Goal: Check status: Check status

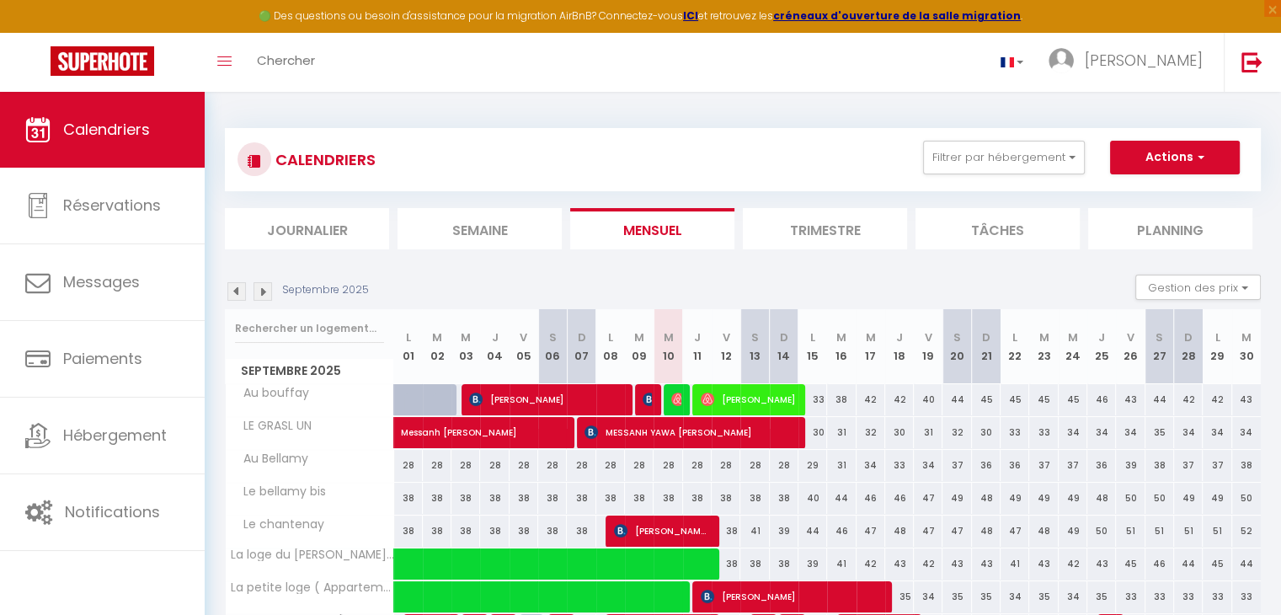
click at [471, 234] on li "Semaine" at bounding box center [479, 228] width 164 height 41
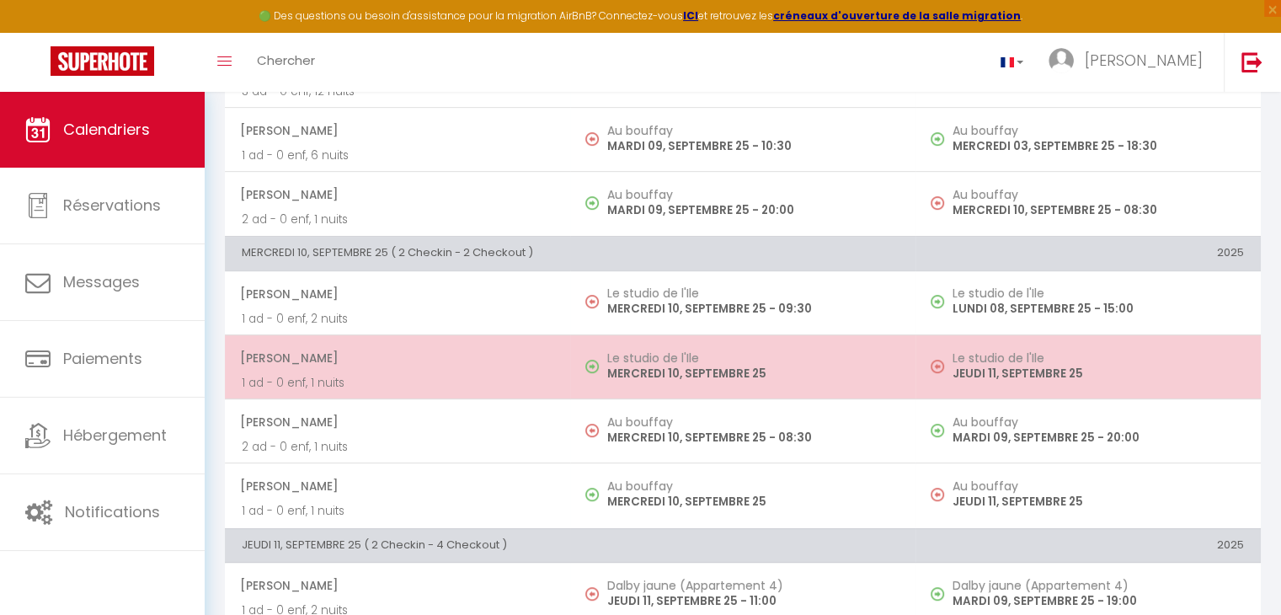
scroll to position [758, 0]
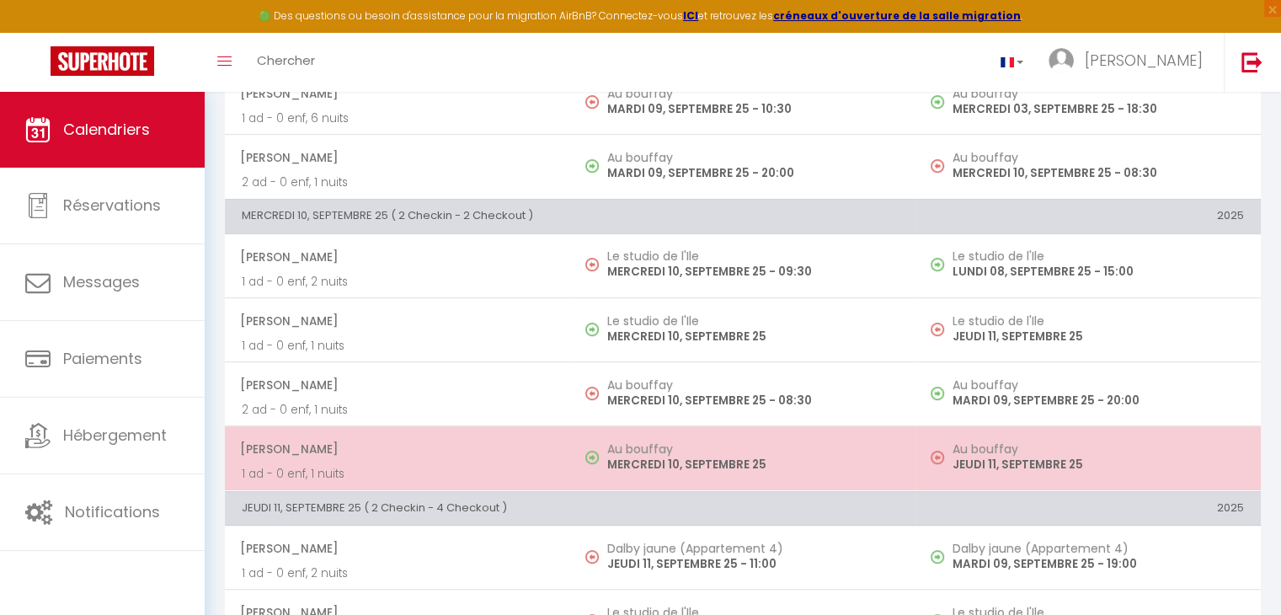
click at [694, 442] on h5 "Au bouffay" at bounding box center [752, 448] width 291 height 13
select select "OK"
select select "0"
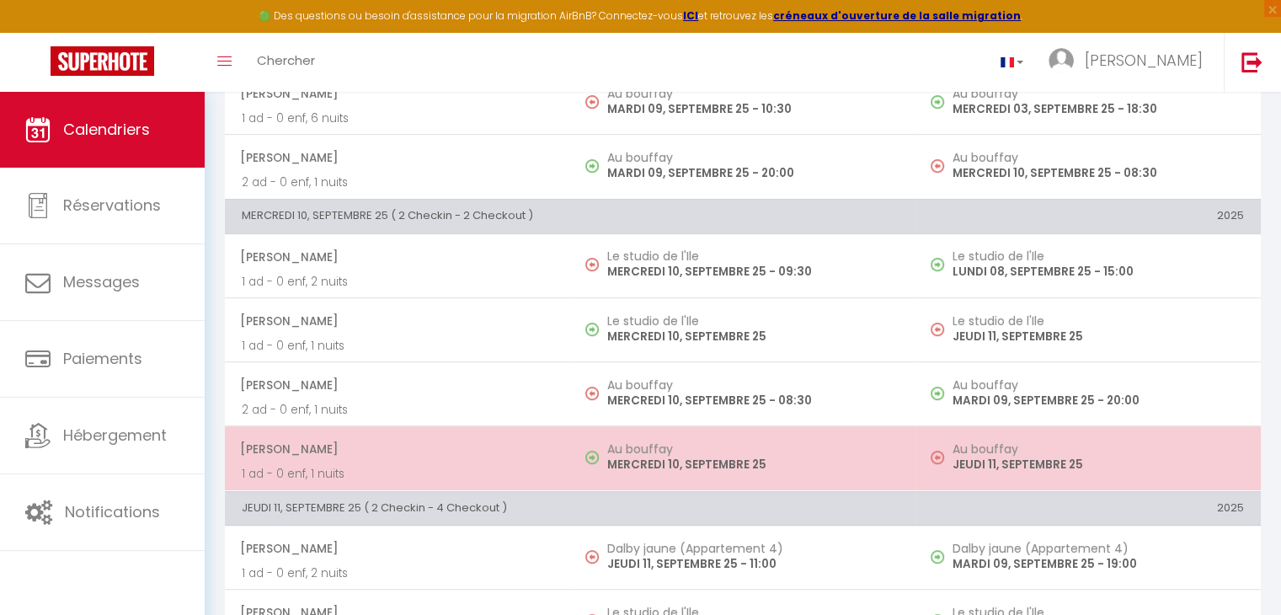
select select "1"
select select
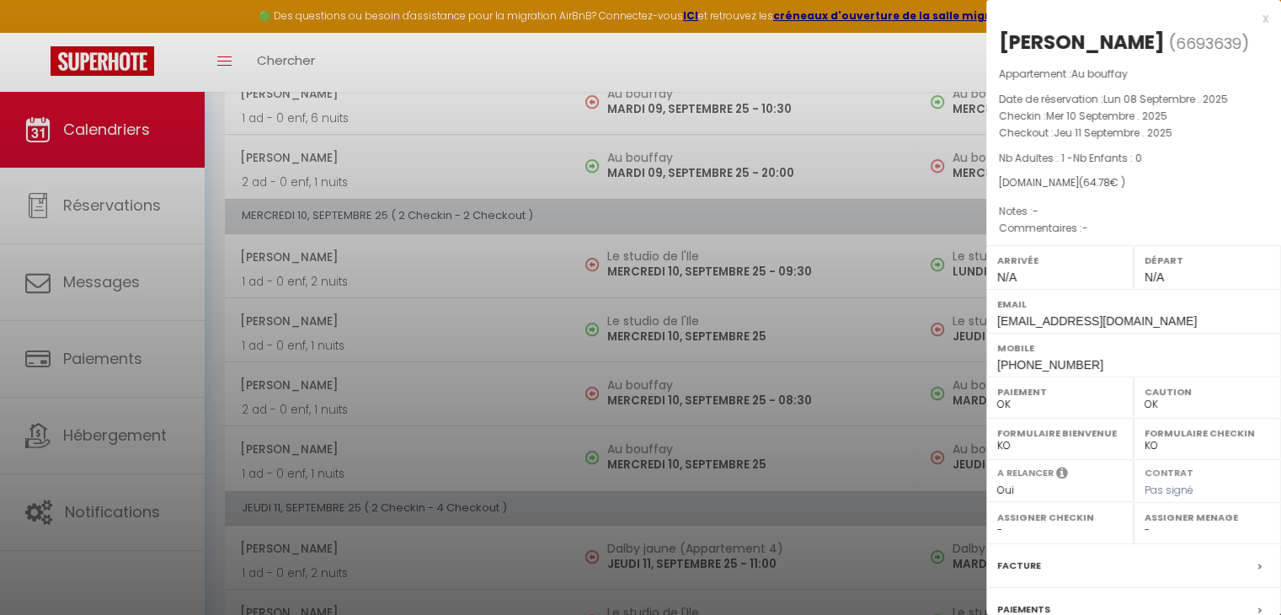
click at [776, 326] on div at bounding box center [640, 307] width 1281 height 615
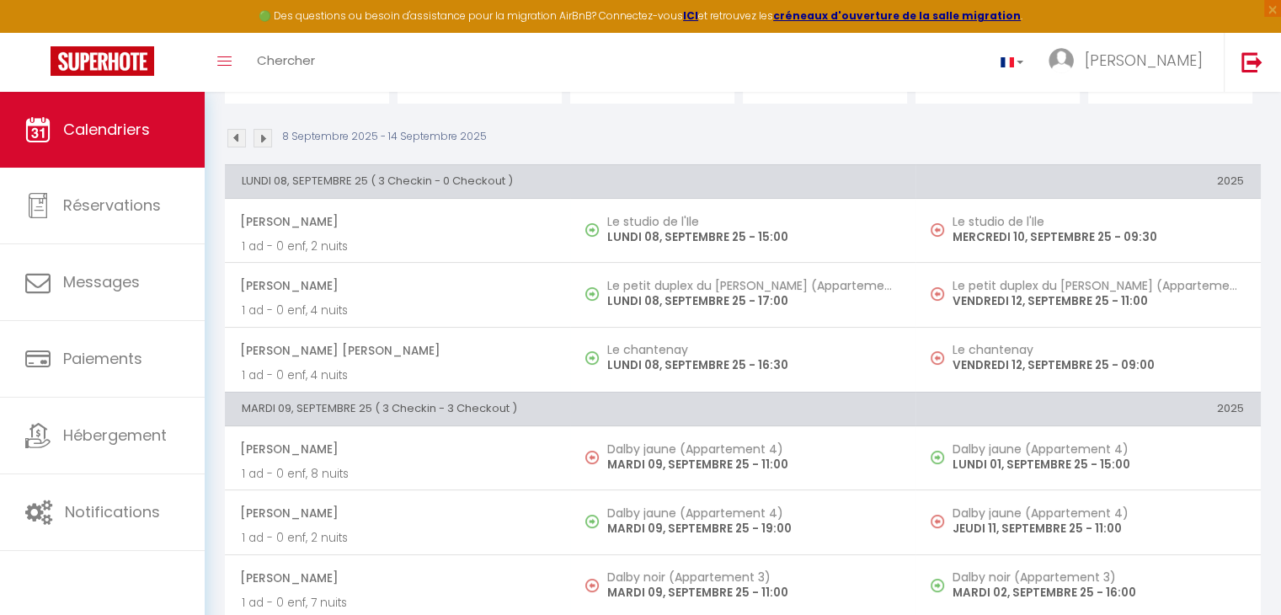
scroll to position [0, 0]
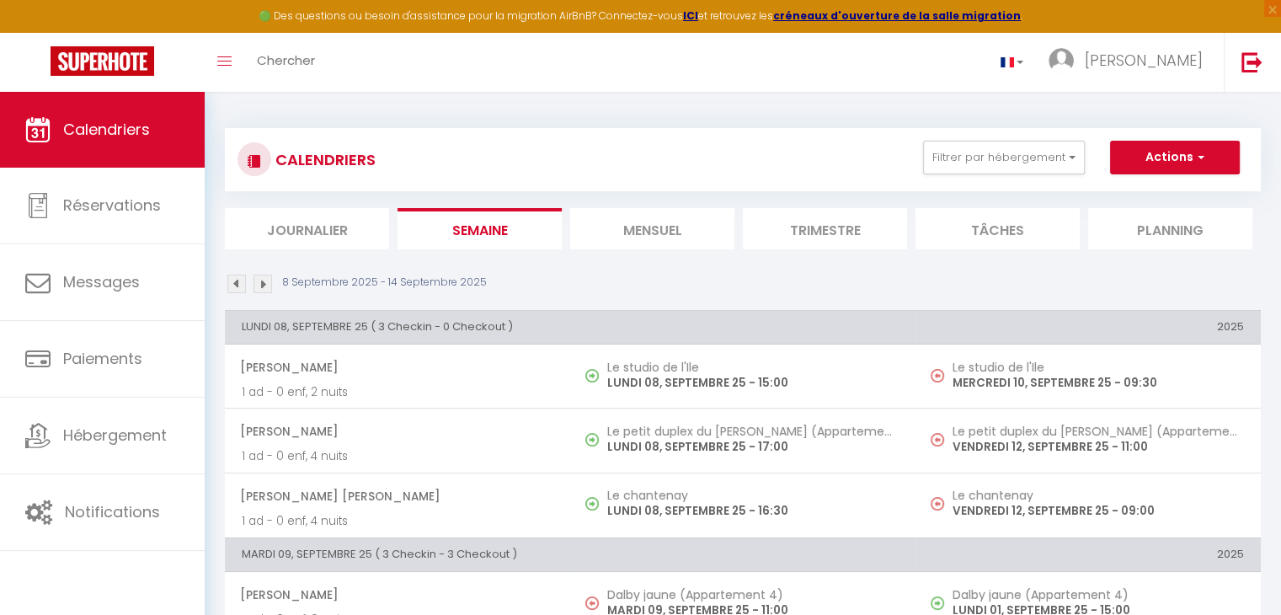
click at [320, 231] on li "Journalier" at bounding box center [307, 228] width 164 height 41
